Goal: Find specific page/section: Find specific page/section

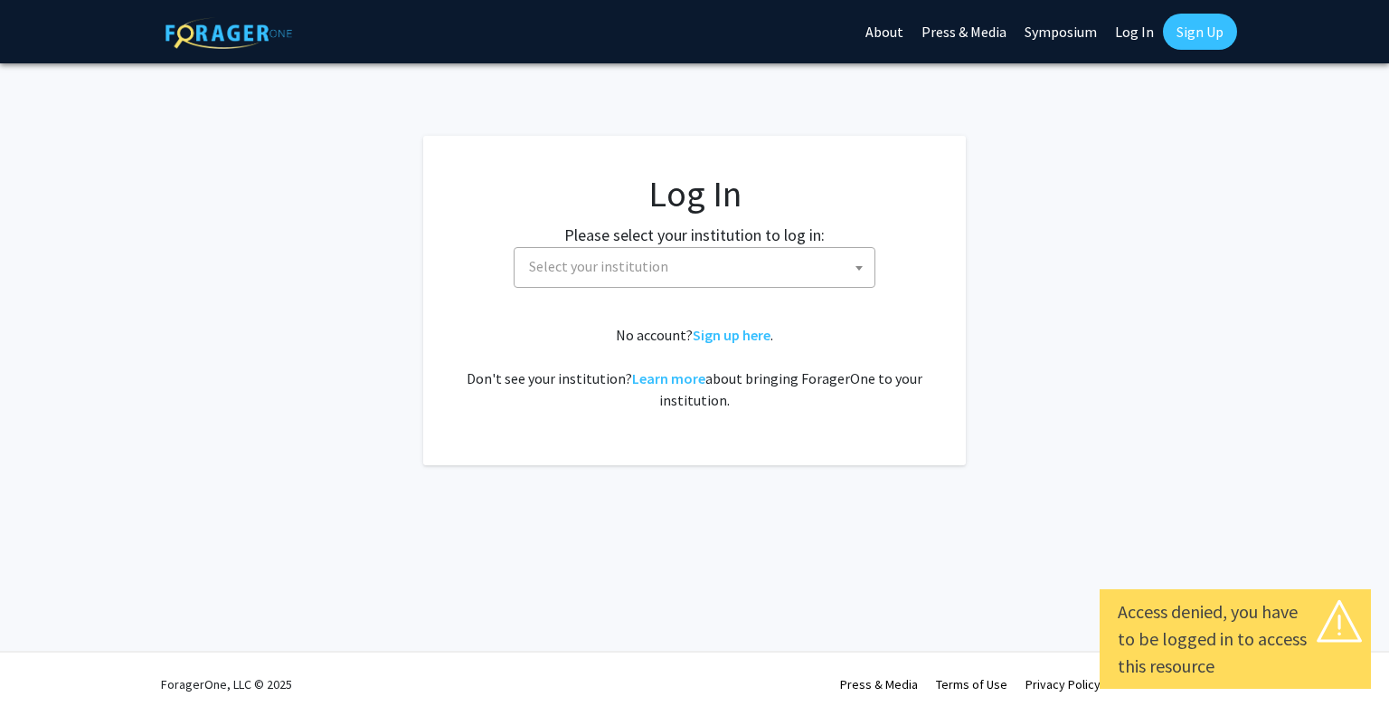
select select
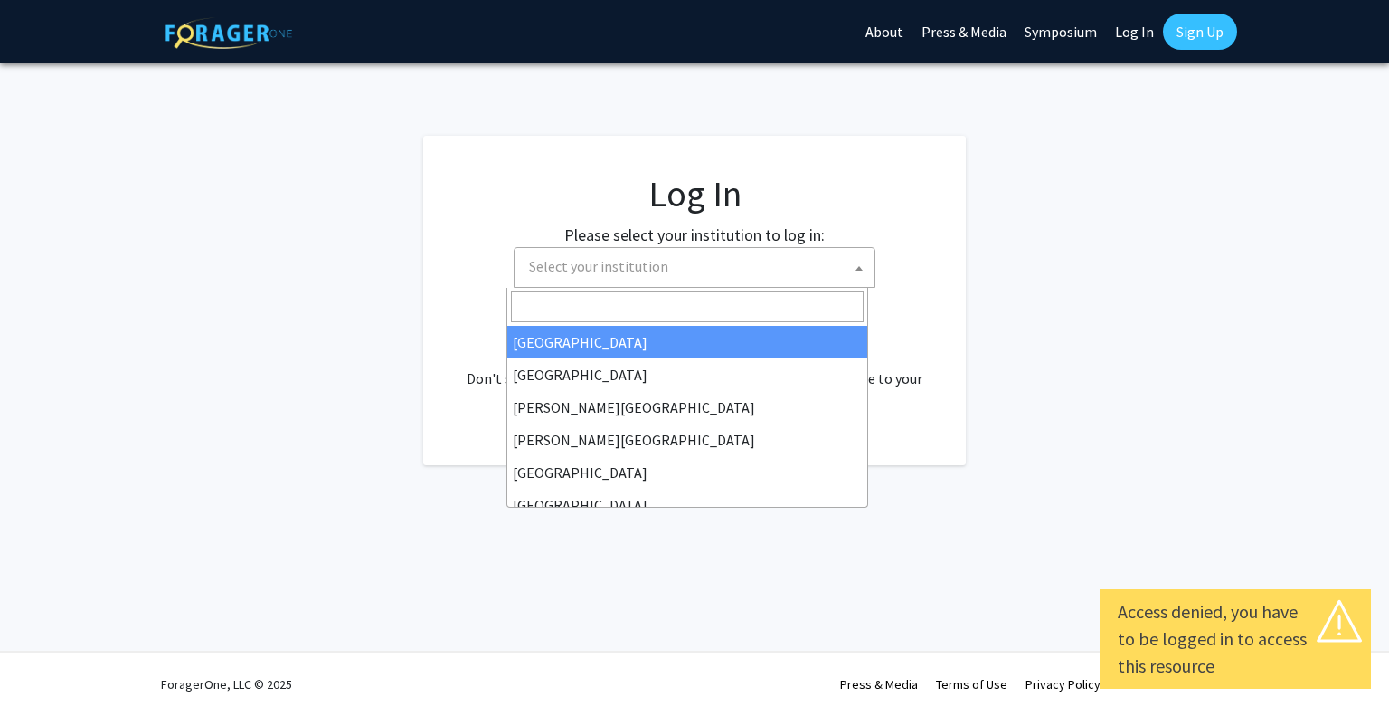
click at [732, 280] on span "Select your institution" at bounding box center [698, 266] width 353 height 37
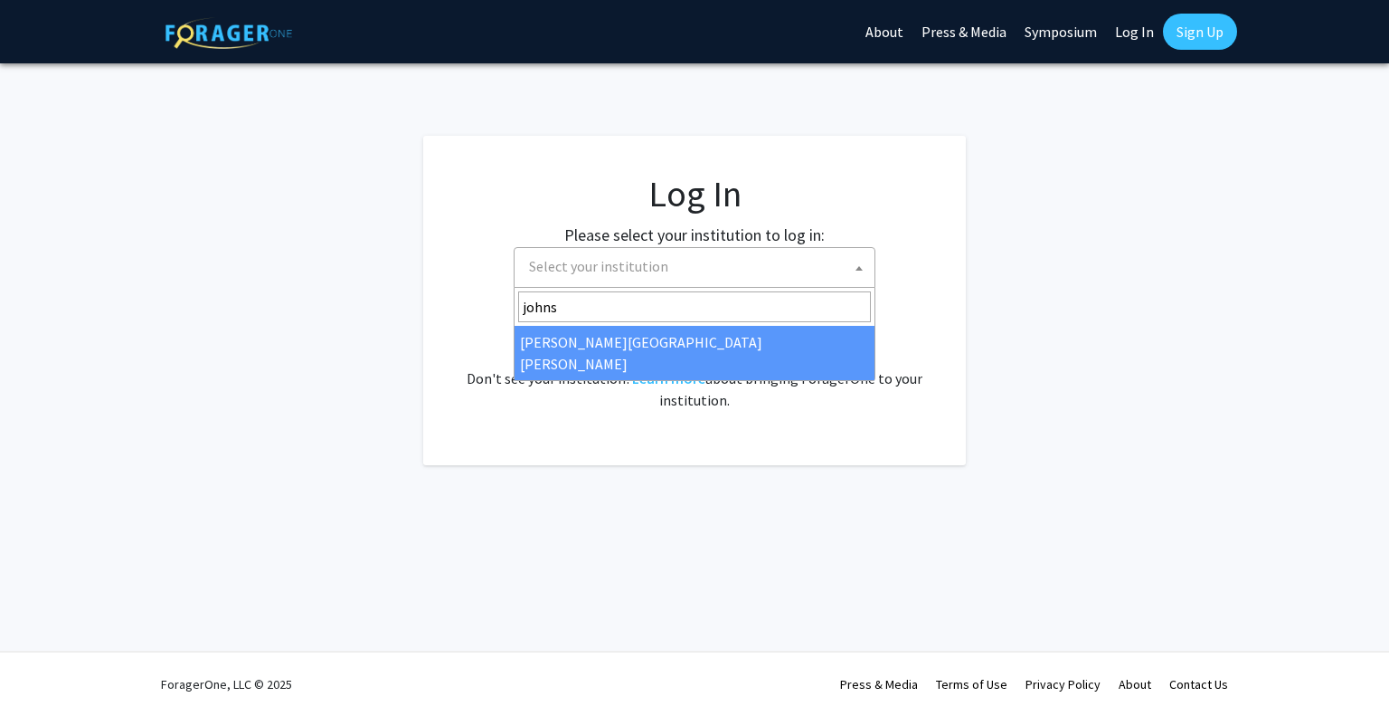
type input "johns"
select select "1"
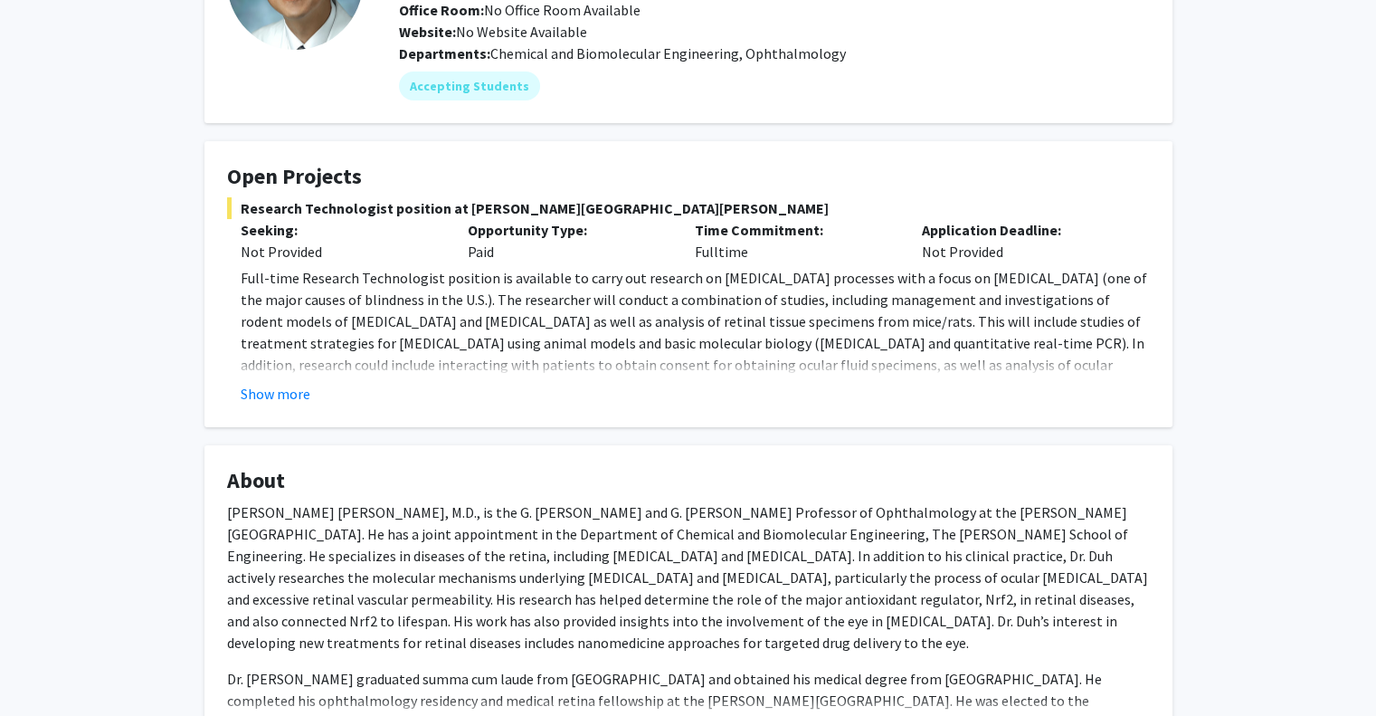
scroll to position [188, 0]
click at [261, 393] on button "Show more" at bounding box center [276, 393] width 70 height 22
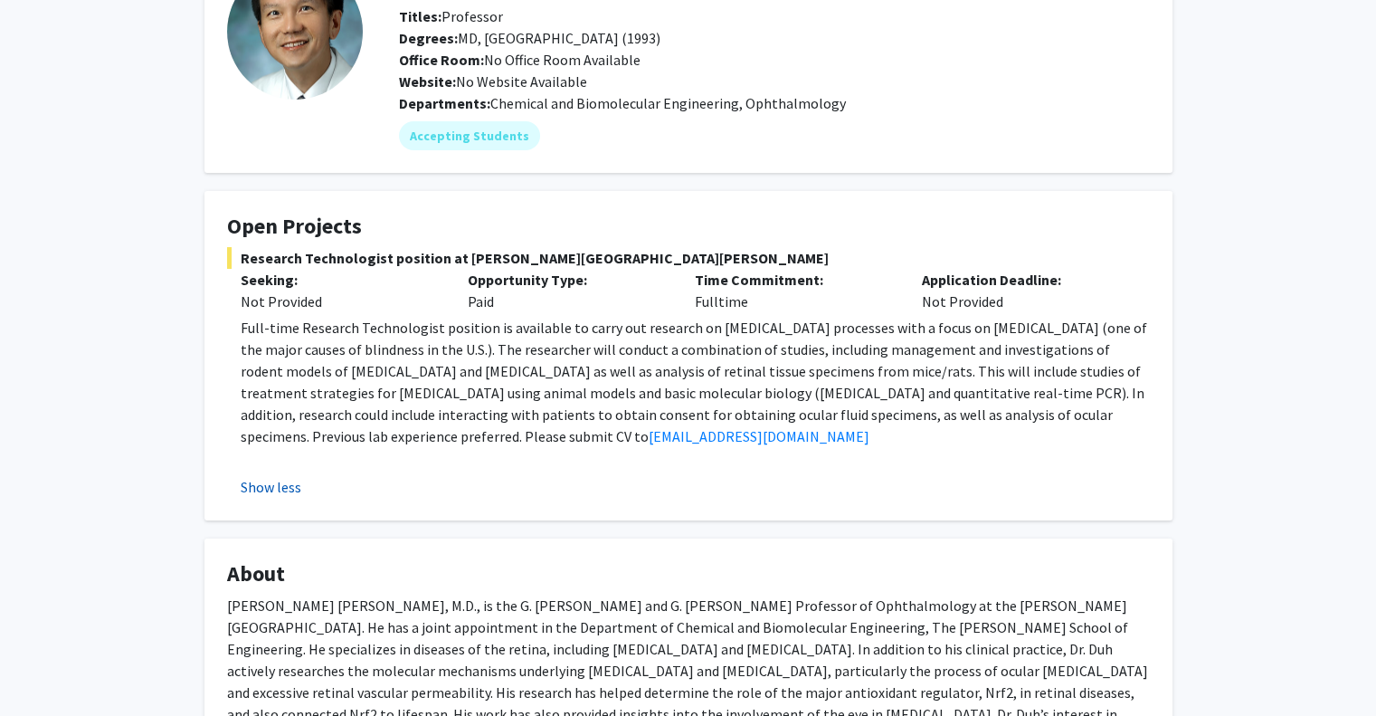
scroll to position [0, 0]
